Goal: Information Seeking & Learning: Learn about a topic

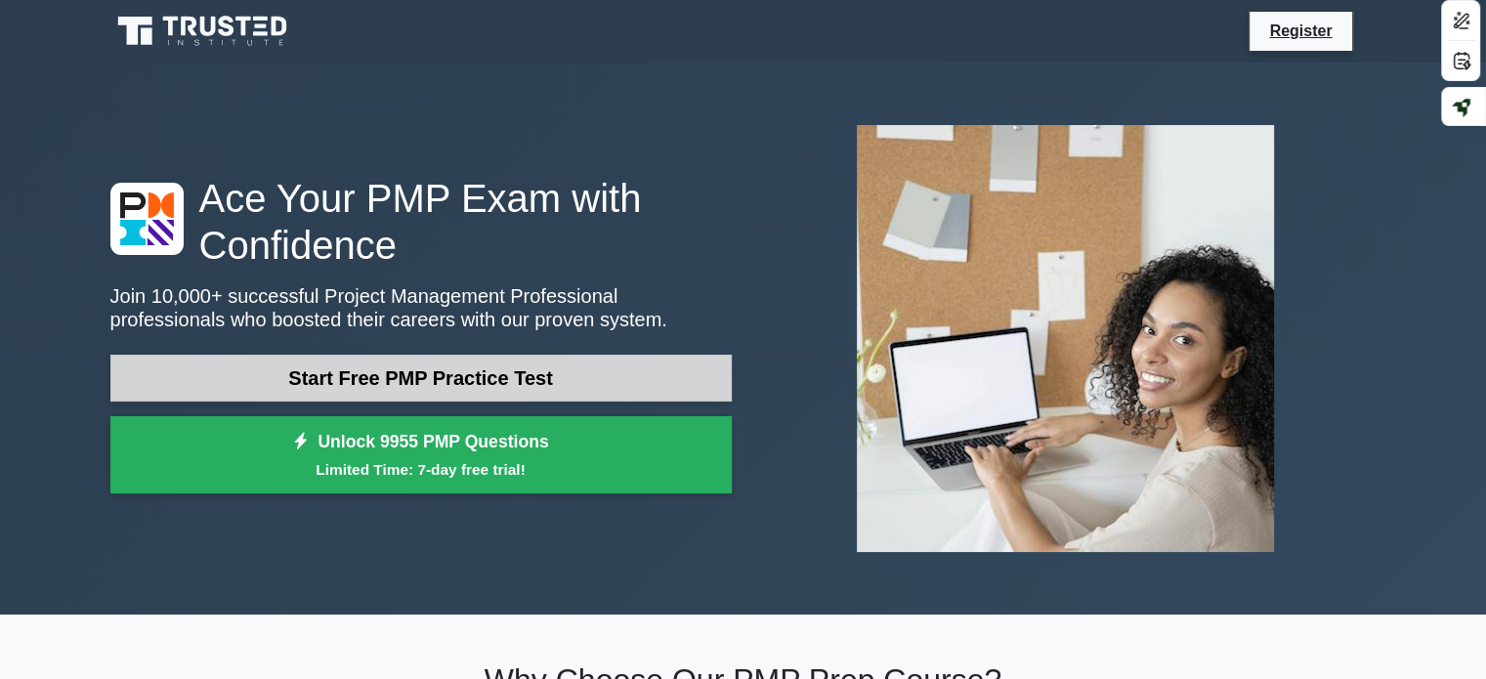
click at [410, 378] on link "Start Free PMP Practice Test" at bounding box center [420, 378] width 621 height 47
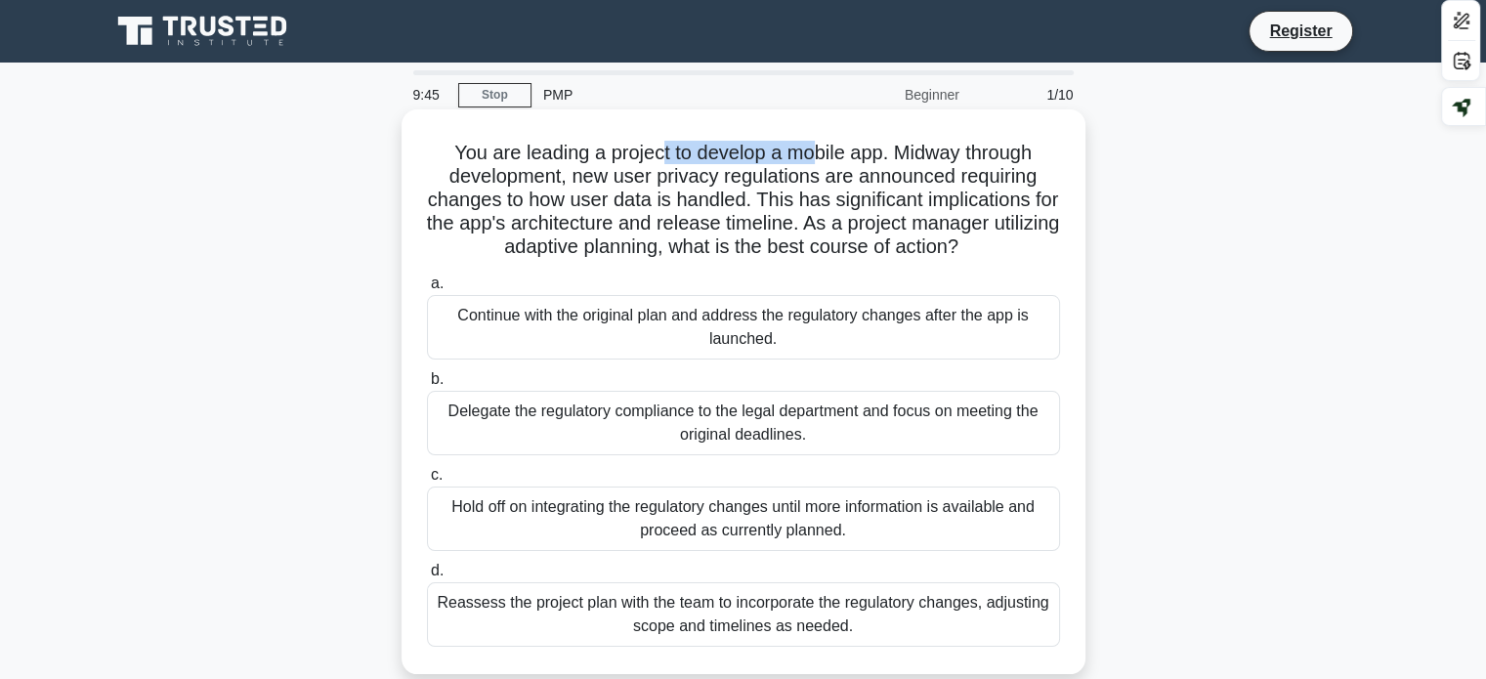
drag, startPoint x: 657, startPoint y: 152, endPoint x: 817, endPoint y: 148, distance: 159.3
click at [817, 148] on h5 "You are leading a project to develop a mobile app. Midway through development, …" at bounding box center [743, 200] width 637 height 119
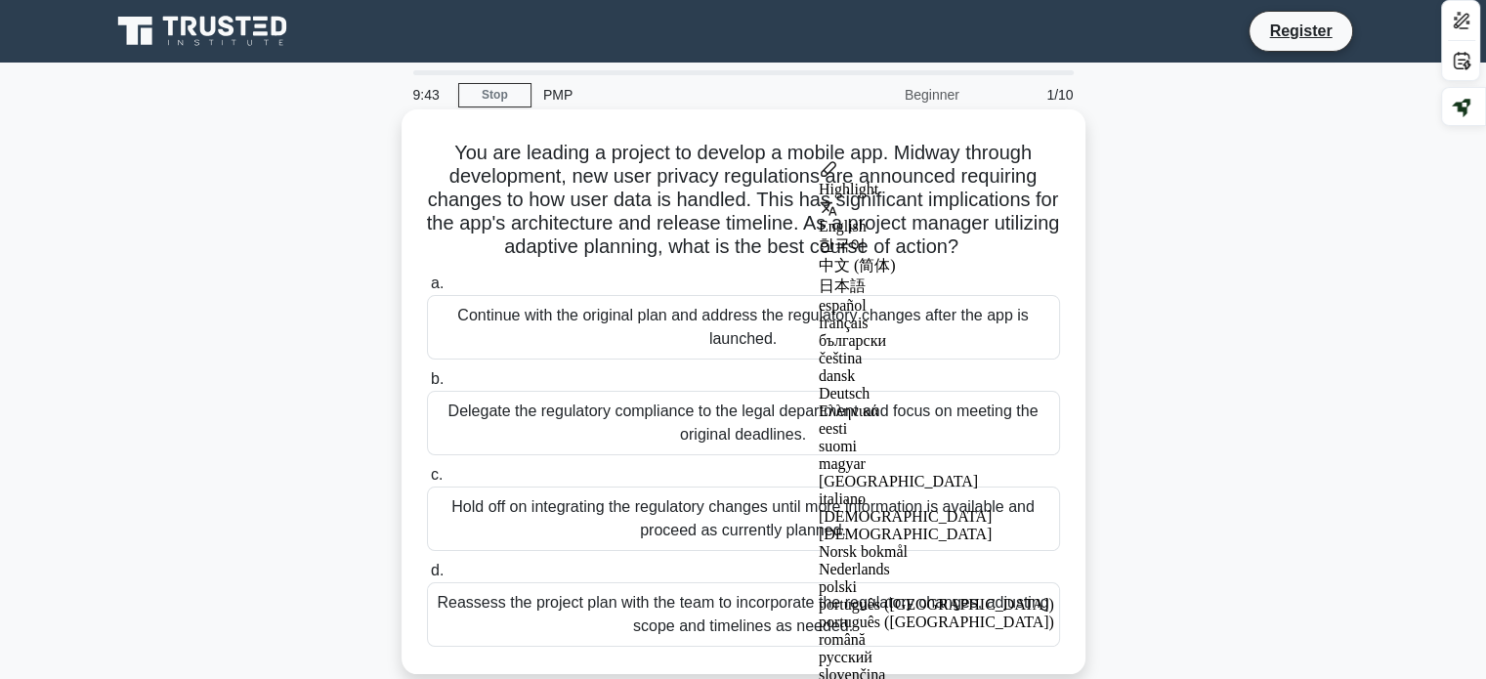
click at [801, 204] on h5 "You are leading a project to develop a mobile app. Midway through development, …" at bounding box center [743, 200] width 637 height 119
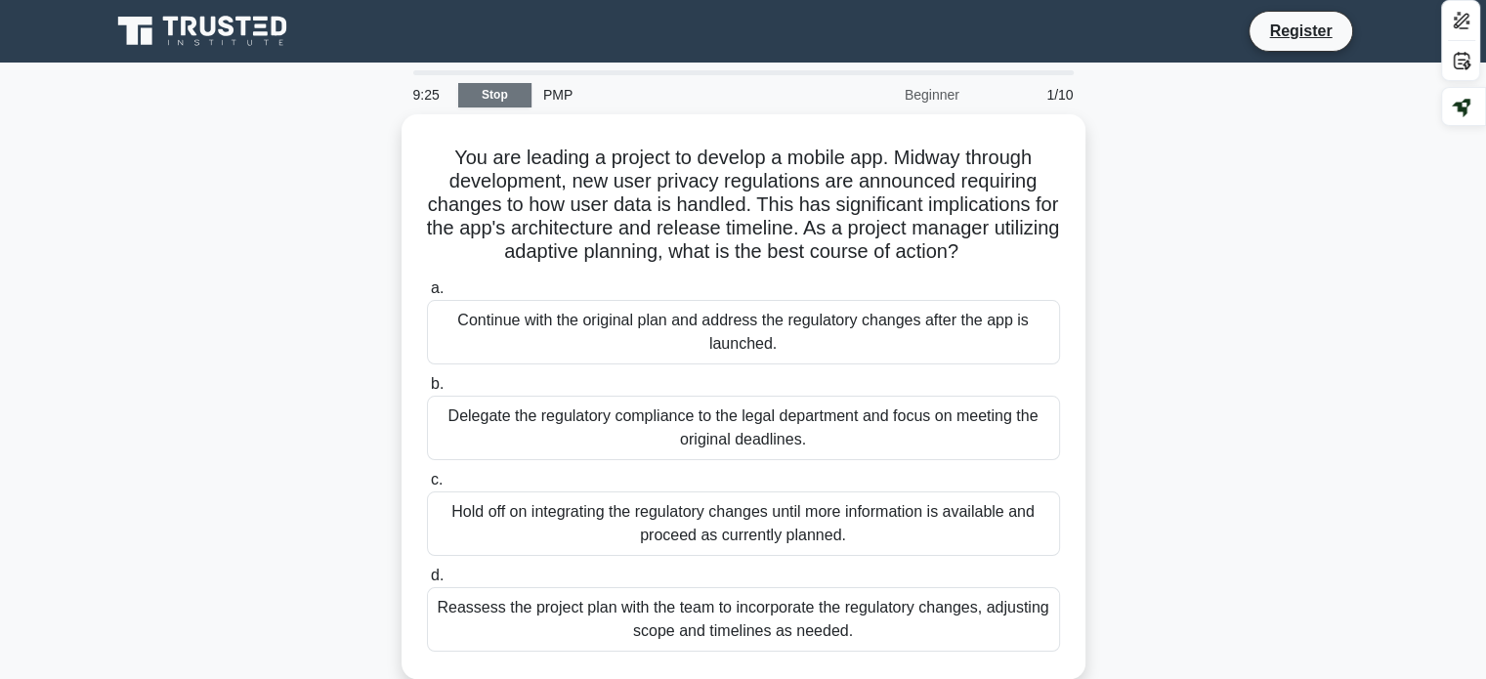
click at [514, 93] on link "Stop" at bounding box center [494, 95] width 73 height 24
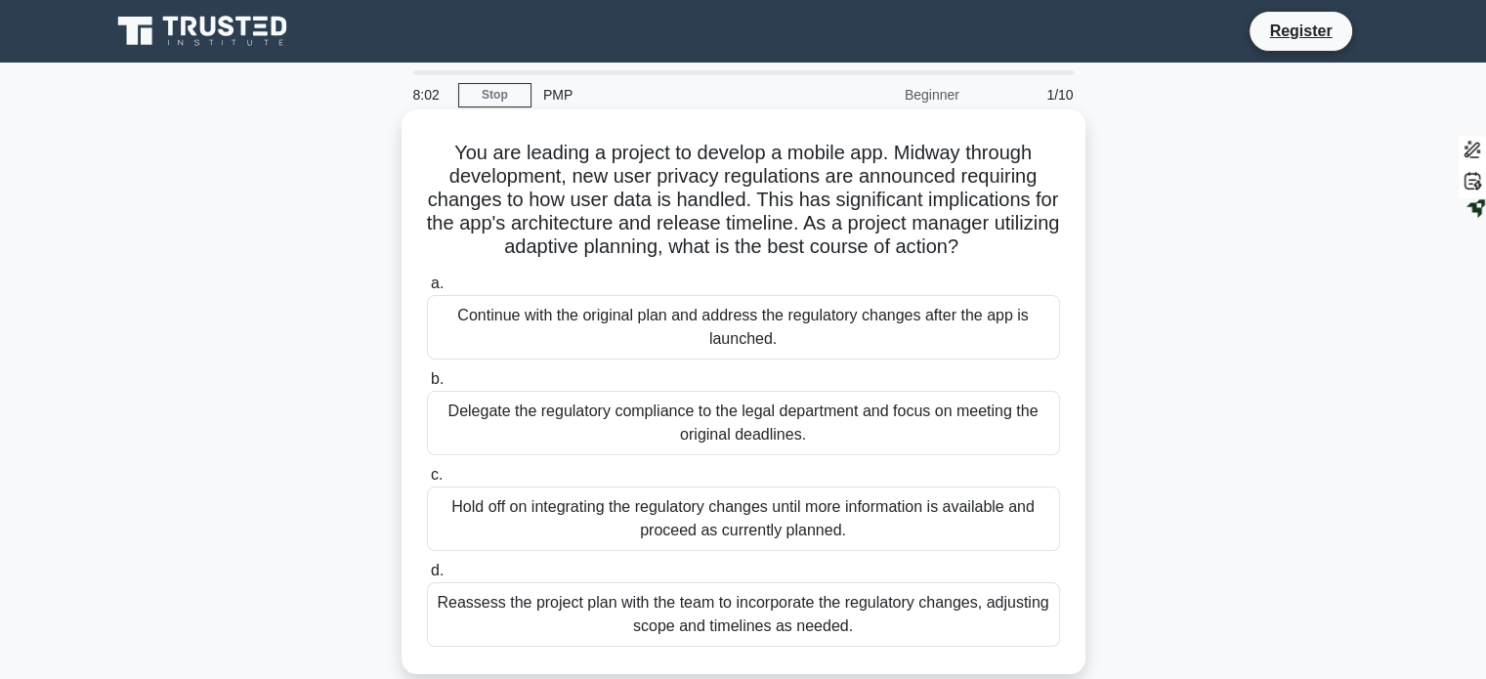
scroll to position [32, 0]
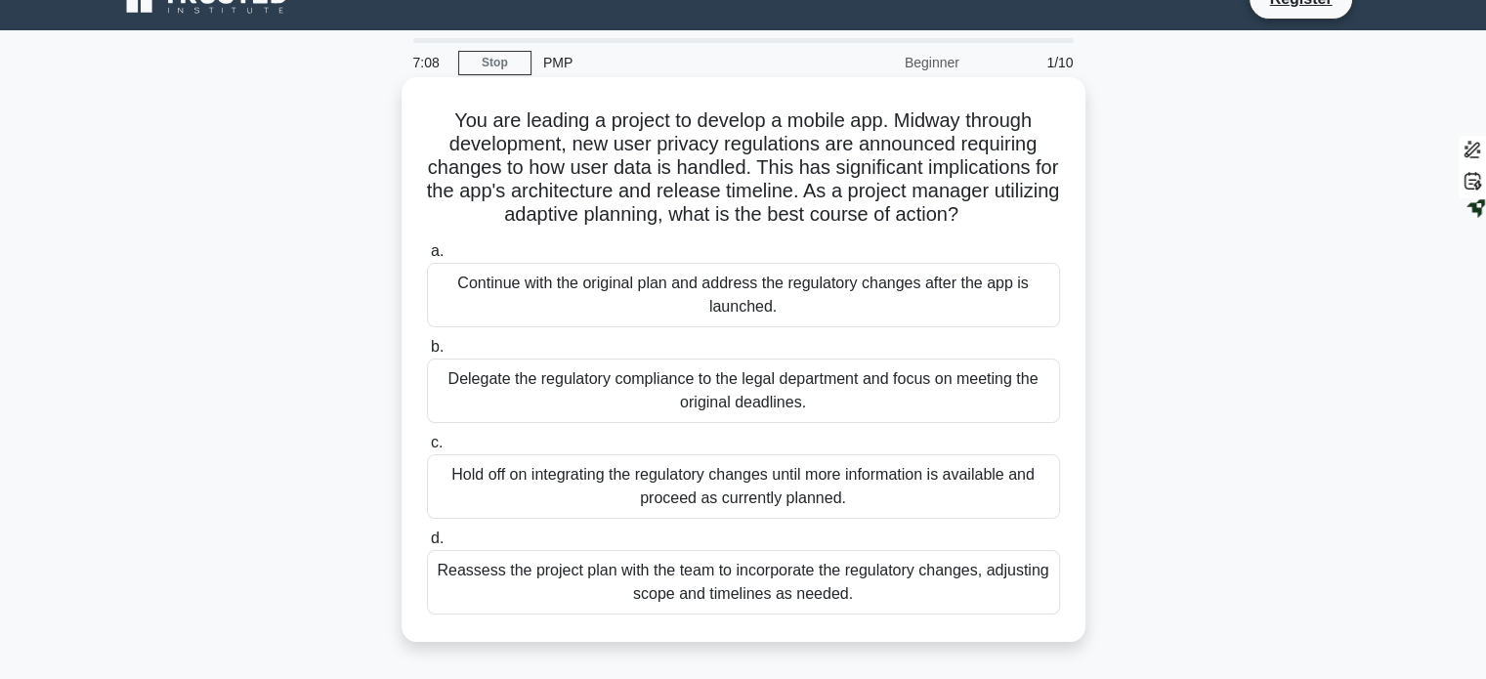
click at [695, 307] on div "Continue with the original plan and address the regulatory changes after the ap…" at bounding box center [743, 295] width 633 height 64
click at [427, 258] on input "a. Continue with the original plan and address the regulatory changes after the…" at bounding box center [427, 251] width 0 height 13
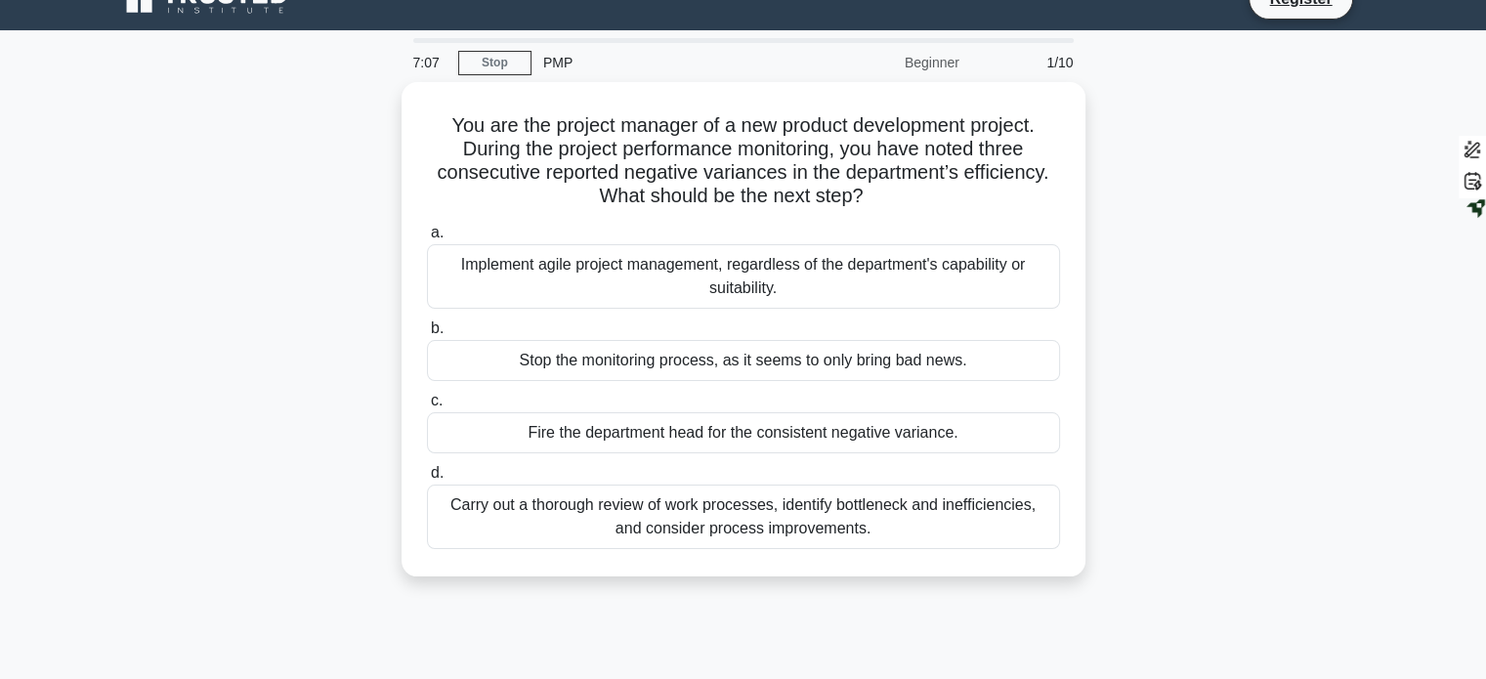
scroll to position [0, 0]
